Goal: Communication & Community: Answer question/provide support

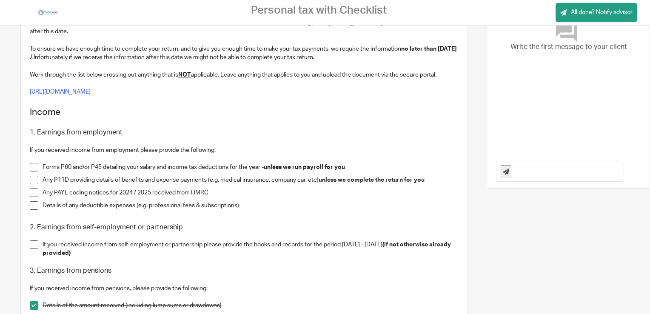
scroll to position [128, 0]
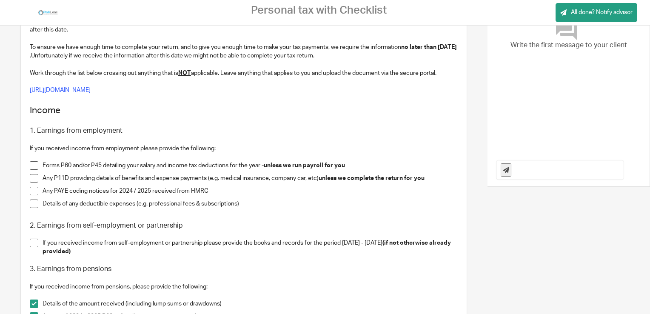
click at [33, 165] on span at bounding box center [34, 165] width 9 height 9
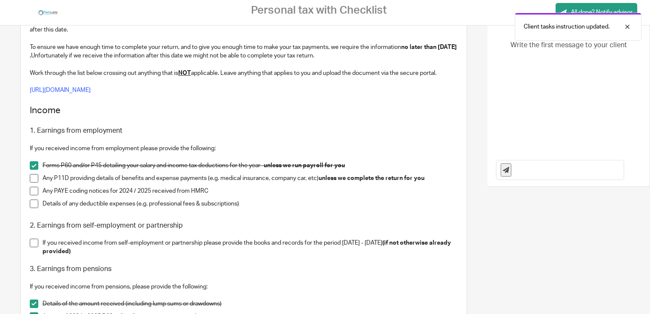
click at [33, 176] on span at bounding box center [34, 178] width 9 height 9
click at [33, 191] on span at bounding box center [34, 191] width 9 height 9
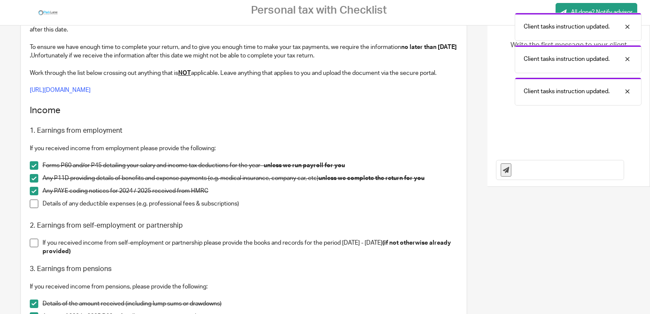
click at [33, 202] on span at bounding box center [34, 203] width 9 height 9
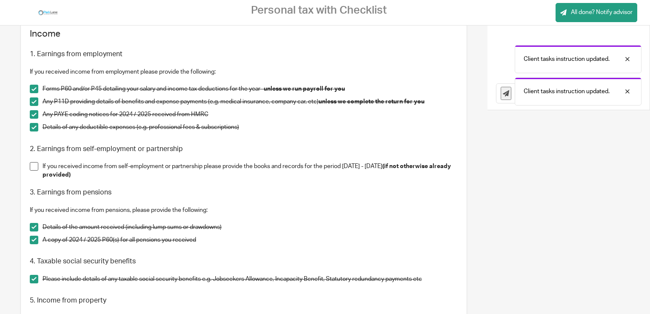
scroll to position [213, 0]
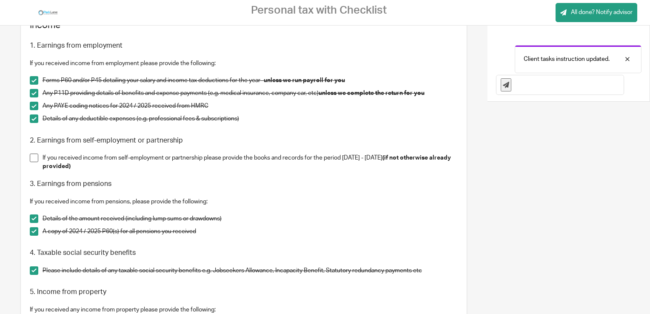
click at [32, 157] on span at bounding box center [34, 157] width 9 height 9
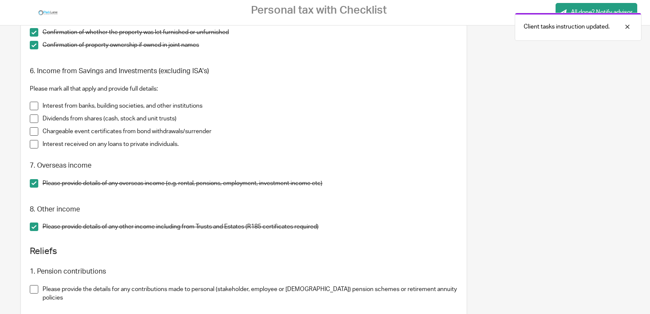
scroll to position [468, 0]
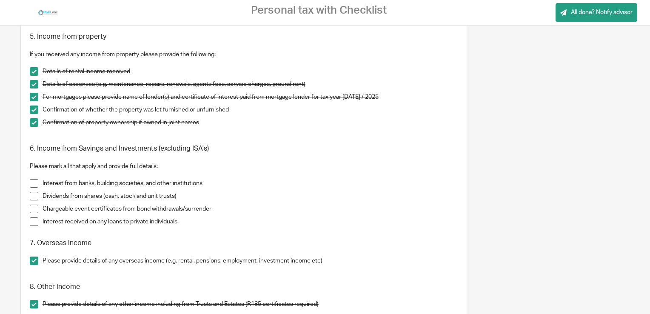
click at [33, 184] on span at bounding box center [34, 183] width 9 height 9
click at [32, 196] on span at bounding box center [34, 196] width 9 height 9
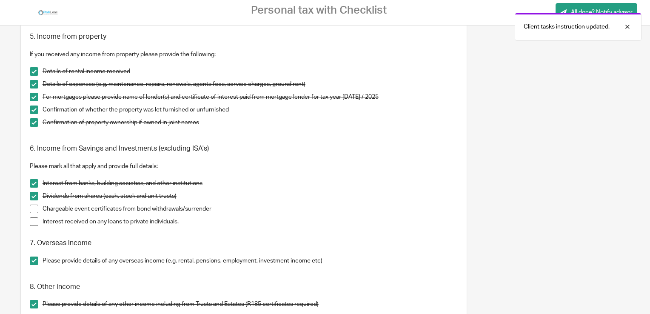
click at [32, 207] on span at bounding box center [34, 209] width 9 height 9
click at [32, 218] on span at bounding box center [34, 221] width 9 height 9
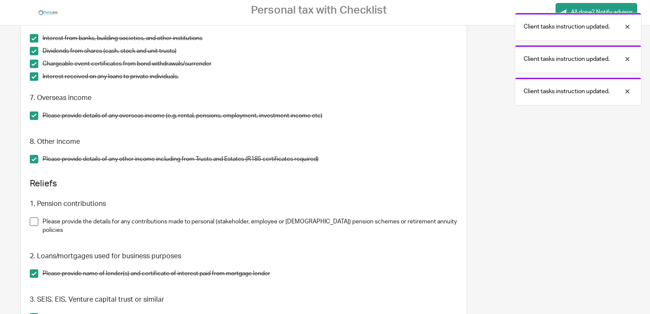
scroll to position [638, 0]
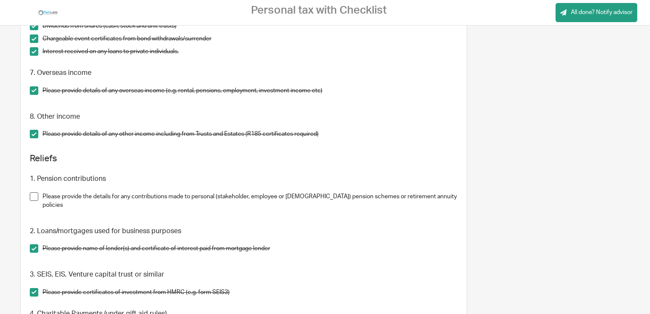
click at [30, 196] on span at bounding box center [34, 196] width 9 height 9
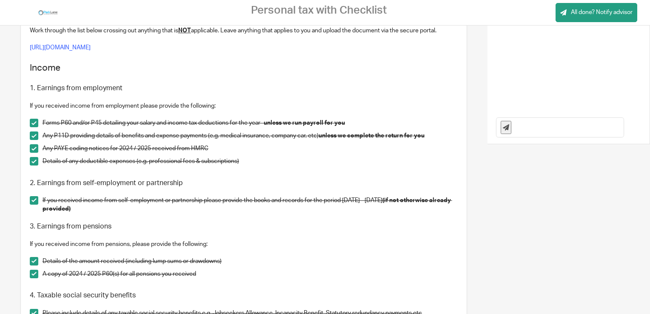
scroll to position [0, 0]
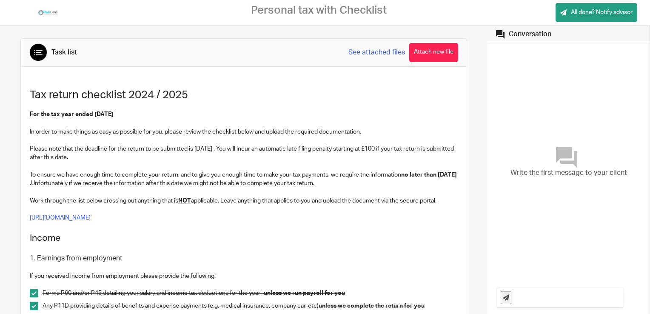
click at [517, 298] on input "text" at bounding box center [569, 297] width 108 height 19
type input "As [PERSON_NAME] has advised, we were [DEMOGRAPHIC_DATA] on [DATE] and he has s…"
click at [503, 300] on icon at bounding box center [506, 297] width 6 height 6
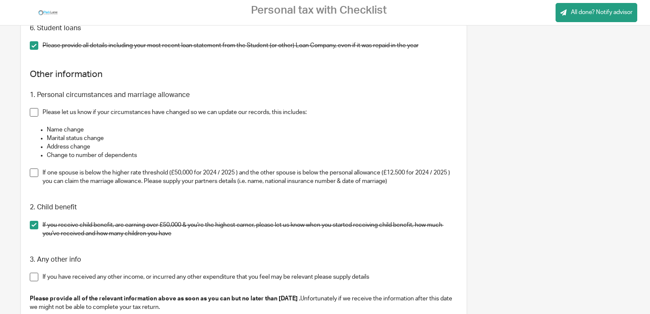
scroll to position [1020, 0]
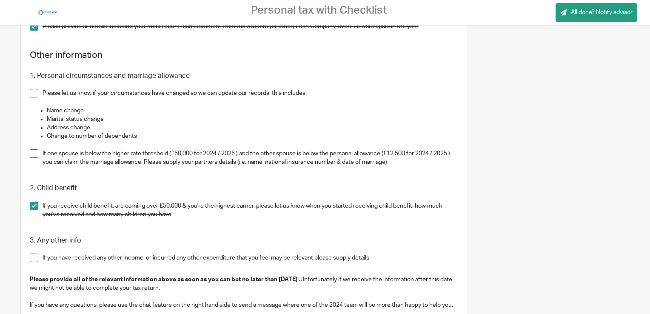
click at [35, 151] on span at bounding box center [34, 153] width 9 height 9
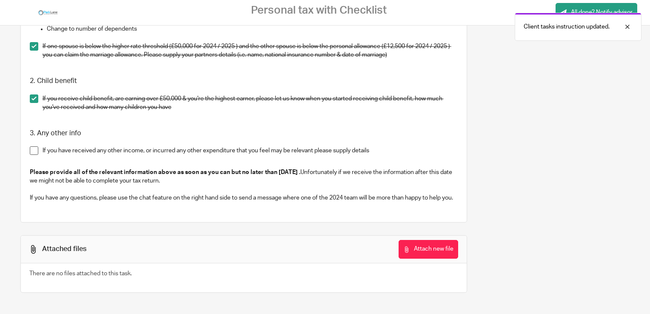
scroll to position [1135, 0]
click at [34, 146] on span at bounding box center [34, 150] width 9 height 9
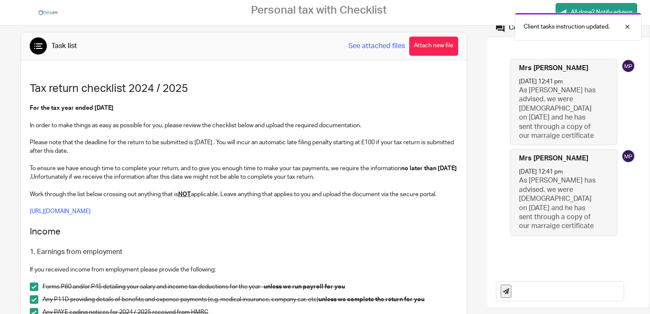
scroll to position [0, 0]
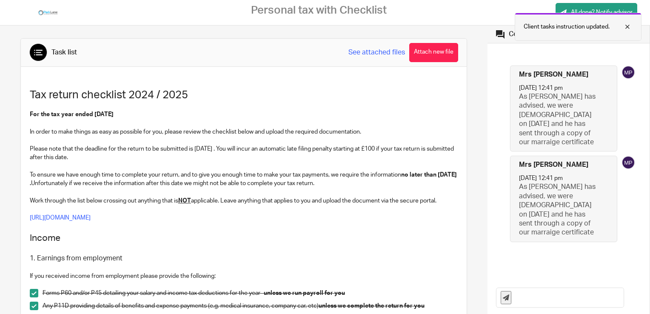
click at [627, 30] on div at bounding box center [620, 27] width 23 height 10
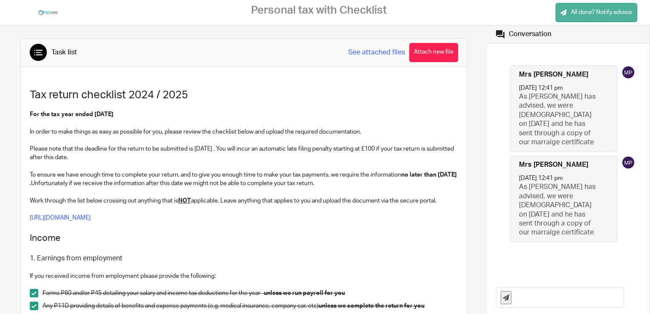
click at [622, 11] on span "All done? Notify advisor" at bounding box center [602, 12] width 62 height 9
